Goal: Task Accomplishment & Management: Complete application form

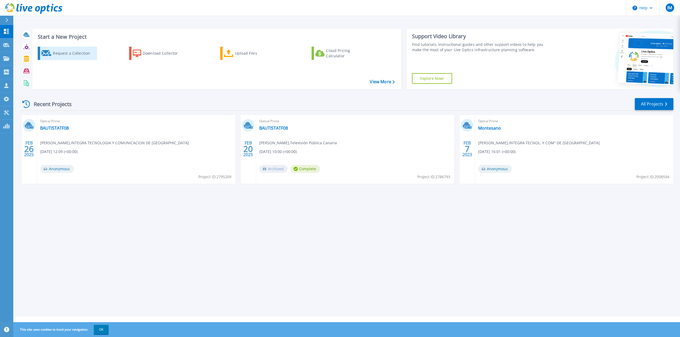
click at [69, 54] on div "Request a Collection" at bounding box center [74, 53] width 42 height 11
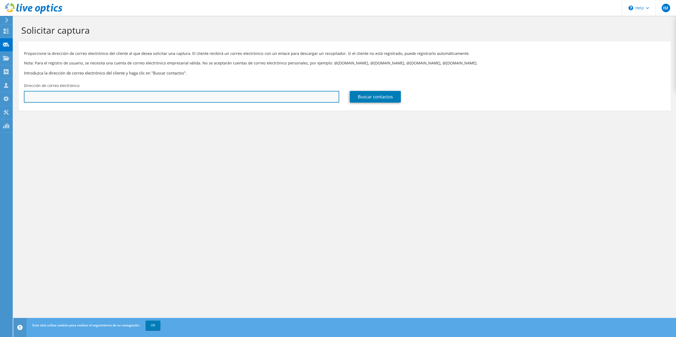
click at [95, 96] on input "text" at bounding box center [181, 97] width 315 height 12
click at [136, 97] on input "text" at bounding box center [181, 97] width 315 height 12
paste input "dortega@hidraulica.com"
type input "dortega@hidraulica.com"
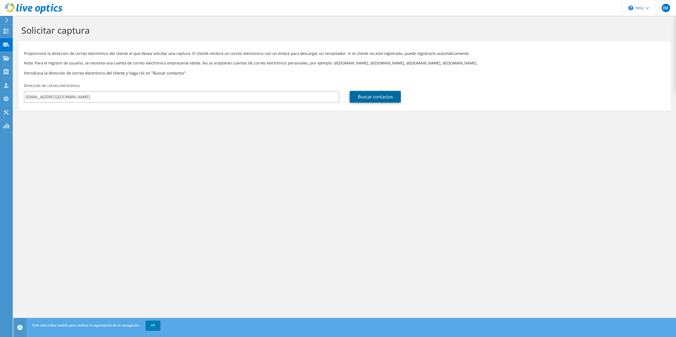
click at [380, 97] on link "Buscar contactos" at bounding box center [375, 97] width 51 height 12
type input "HIDRAULICA TINERFENA SL"
type input "Diego"
type input "Ortega"
type input "[GEOGRAPHIC_DATA]"
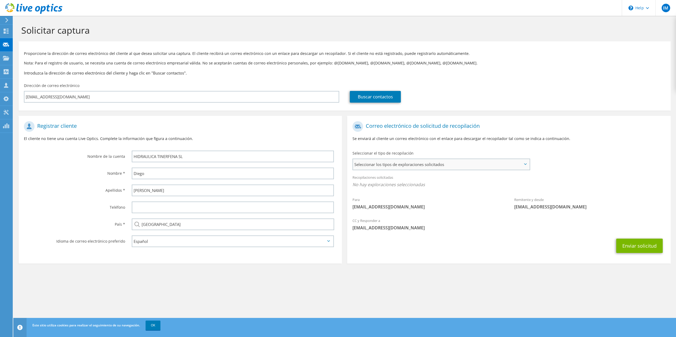
click at [451, 164] on span "Seleccionar los tipos de exploraciones solicitados" at bounding box center [441, 164] width 176 height 11
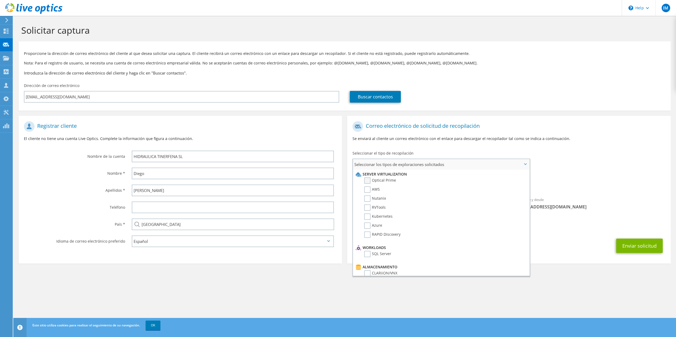
click at [369, 181] on label "Optical Prime" at bounding box center [380, 181] width 32 height 6
click at [0, 0] on input "Optical Prime" at bounding box center [0, 0] width 0 height 0
click at [553, 248] on div "Enviar solicitud" at bounding box center [508, 248] width 323 height 20
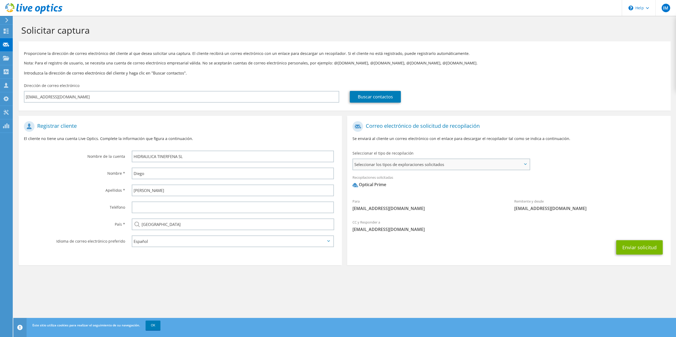
click at [493, 159] on div "Seleccionar los tipos de exploraciones solicitados Server Virtualization Optica…" at bounding box center [440, 165] width 177 height 12
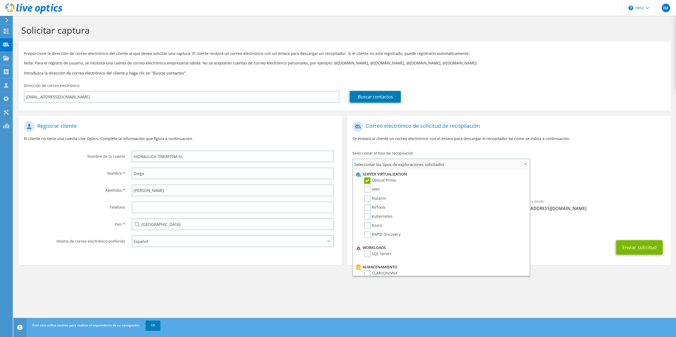
click at [488, 163] on span "Seleccionar los tipos de exploraciones solicitados" at bounding box center [441, 164] width 176 height 11
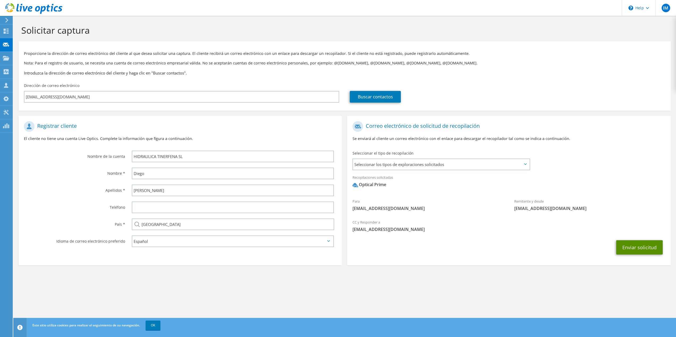
click at [636, 247] on button "Enviar solicitud" at bounding box center [639, 248] width 46 height 14
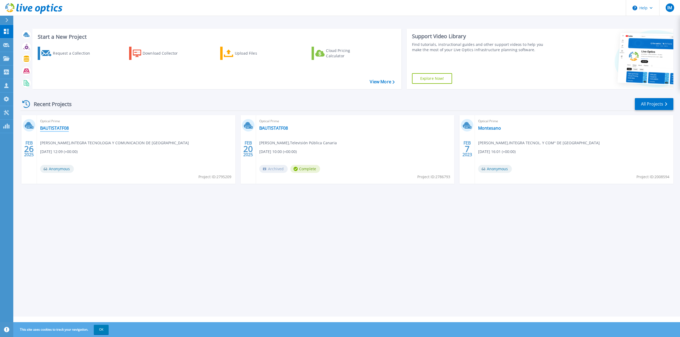
click at [54, 128] on link "BAUTISTATF08" at bounding box center [54, 128] width 29 height 5
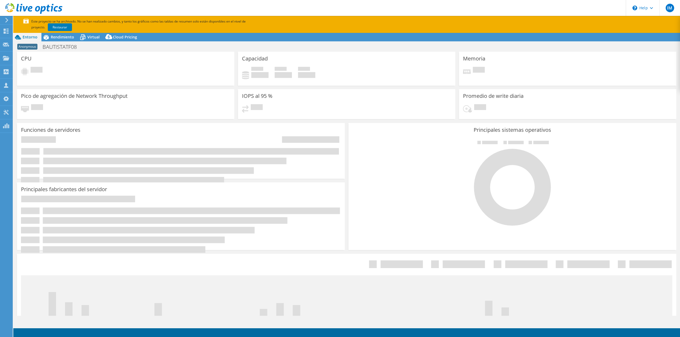
select select "USD"
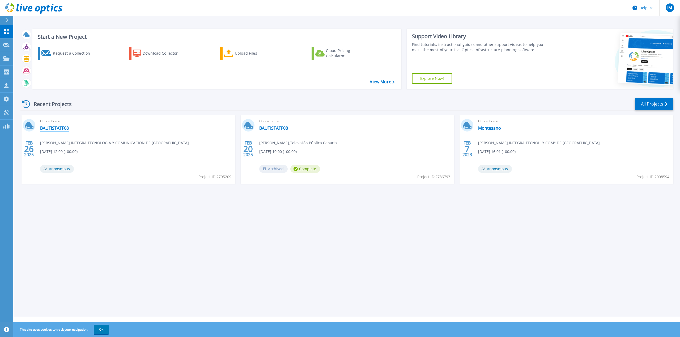
click at [50, 129] on link "BAUTISTATF08" at bounding box center [54, 128] width 29 height 5
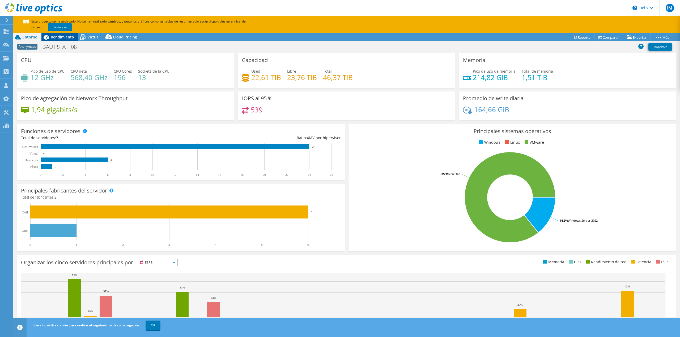
click at [60, 39] on span "Rendimiento" at bounding box center [62, 37] width 23 height 5
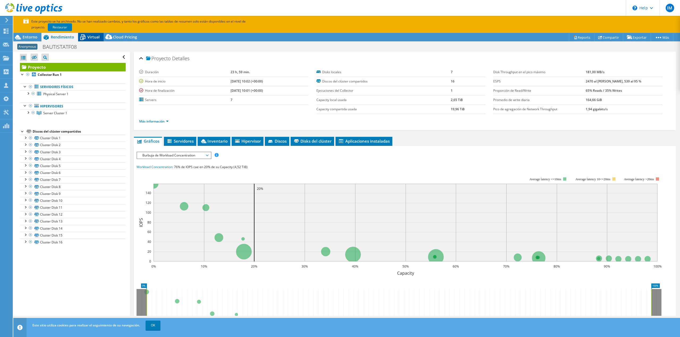
click at [89, 37] on span "Virtual" at bounding box center [93, 37] width 12 height 5
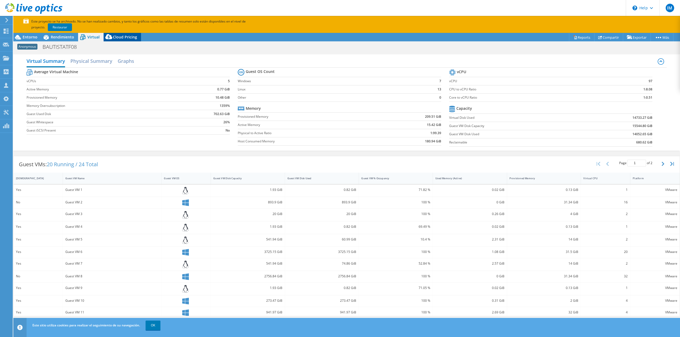
click at [118, 37] on span "Cloud Pricing" at bounding box center [125, 37] width 24 height 5
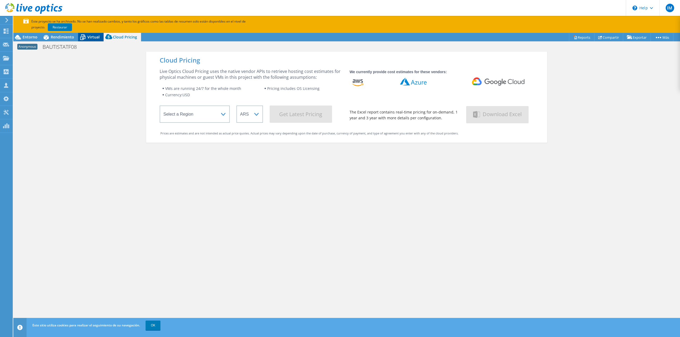
click at [88, 36] on span "Virtual" at bounding box center [93, 37] width 12 height 5
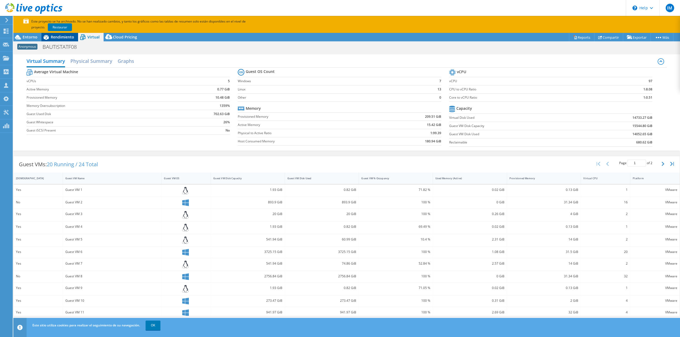
click at [70, 37] on span "Rendimiento" at bounding box center [62, 37] width 23 height 5
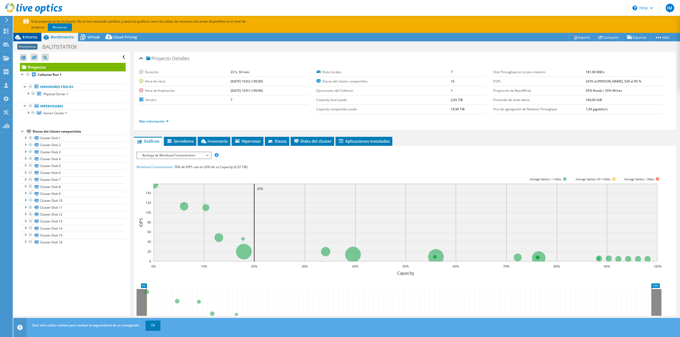
click at [40, 37] on div "Entorno" at bounding box center [27, 37] width 28 height 8
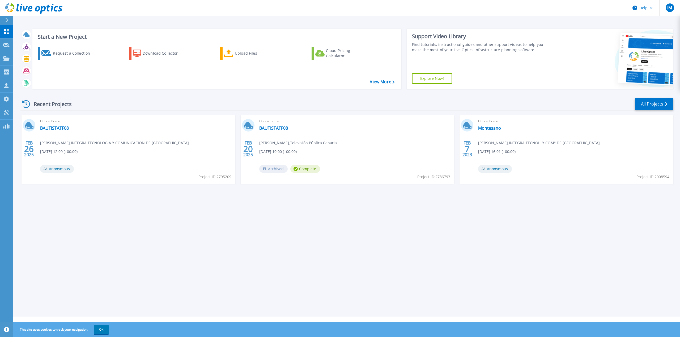
click at [306, 170] on span "Complete" at bounding box center [305, 169] width 30 height 8
click at [264, 129] on link "BAUTISTATF08" at bounding box center [273, 128] width 29 height 5
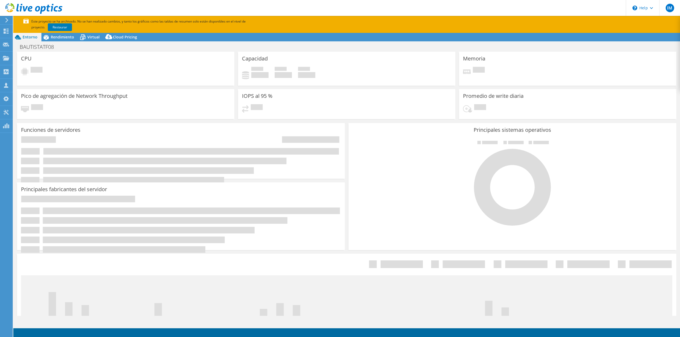
select select "USD"
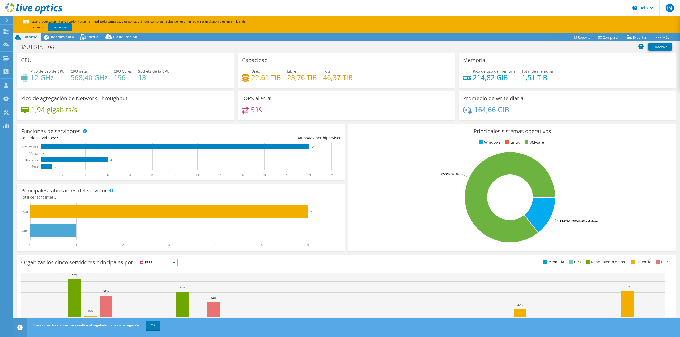
scroll to position [45, 0]
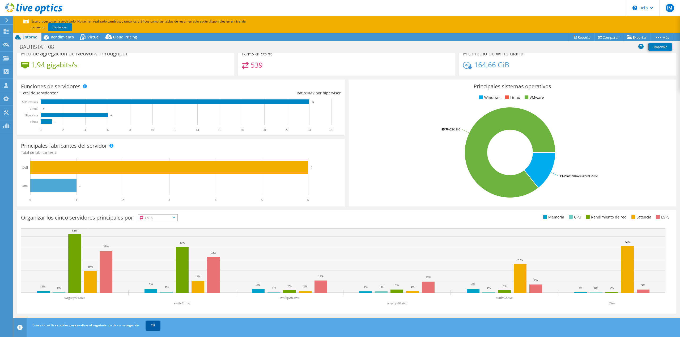
click at [150, 323] on link "OK" at bounding box center [152, 326] width 15 height 10
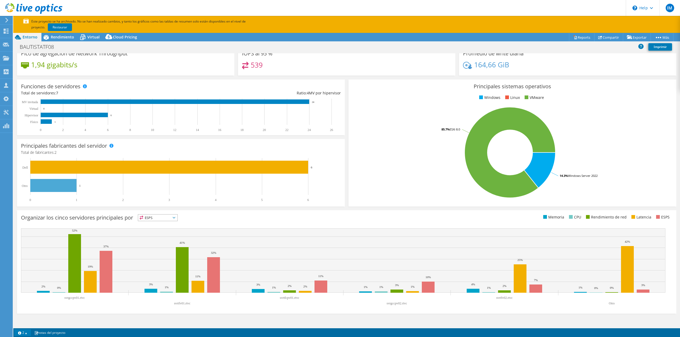
click at [23, 332] on link "2" at bounding box center [22, 333] width 16 height 7
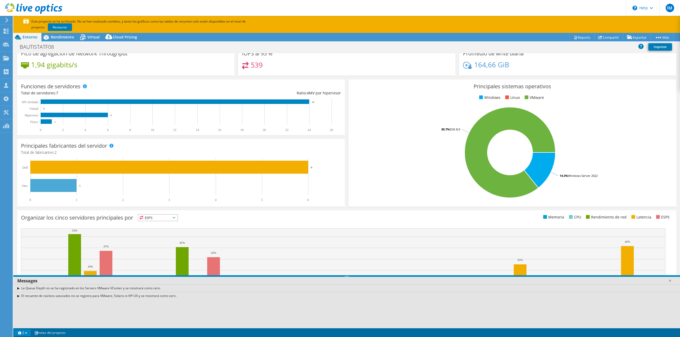
click at [23, 332] on link "2" at bounding box center [22, 333] width 16 height 7
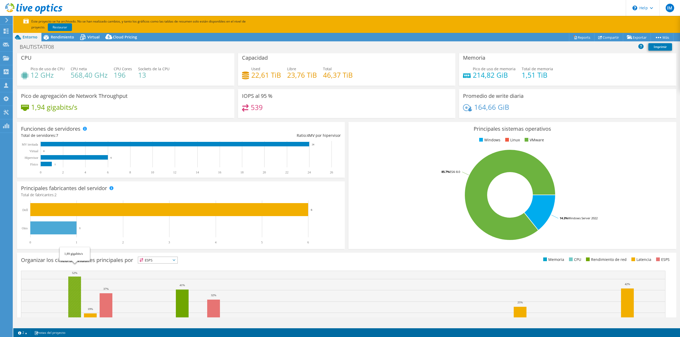
scroll to position [0, 0]
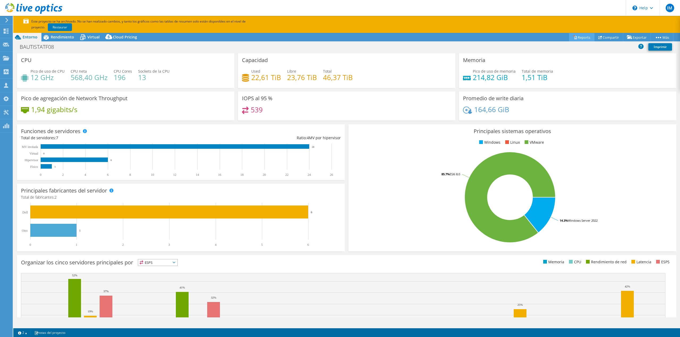
click at [579, 39] on link "Reports" at bounding box center [581, 37] width 25 height 8
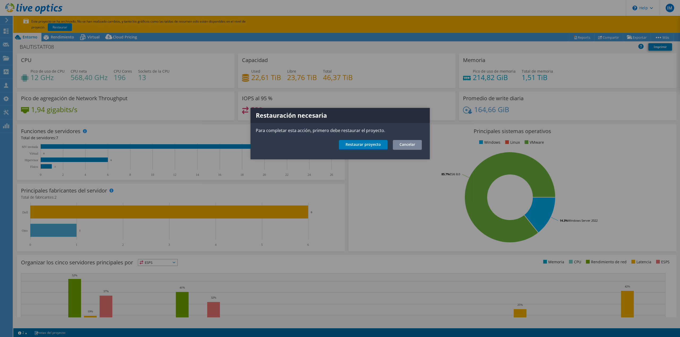
click at [399, 146] on link "Cancelar" at bounding box center [407, 145] width 29 height 10
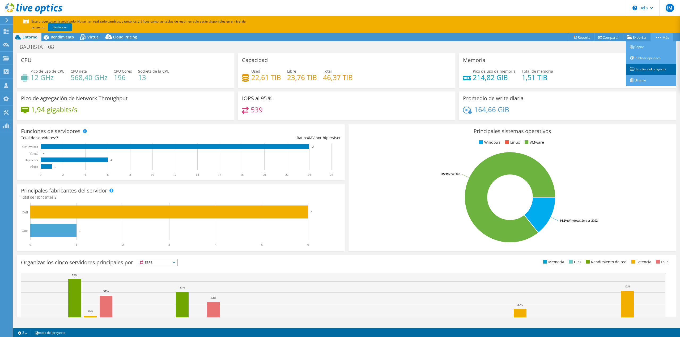
click at [652, 70] on link "Detalles del proyecto" at bounding box center [651, 69] width 50 height 11
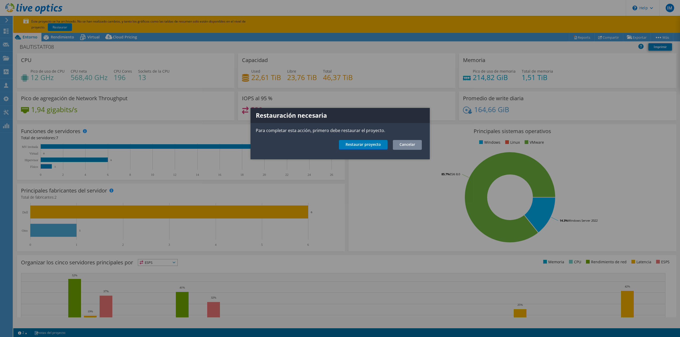
click at [401, 148] on link "Cancelar" at bounding box center [407, 145] width 29 height 10
